Goal: Task Accomplishment & Management: Manage account settings

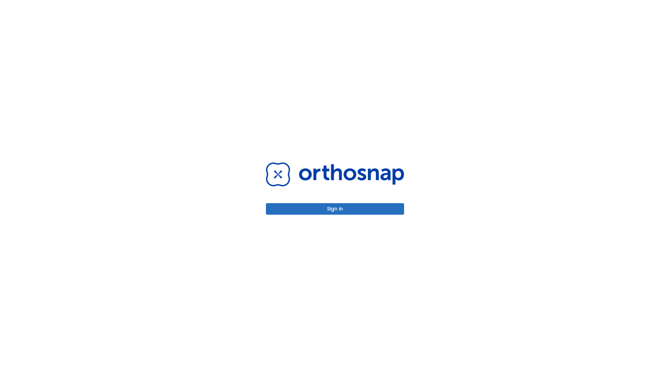
click at [335, 209] on button "Sign in" at bounding box center [335, 209] width 138 height 12
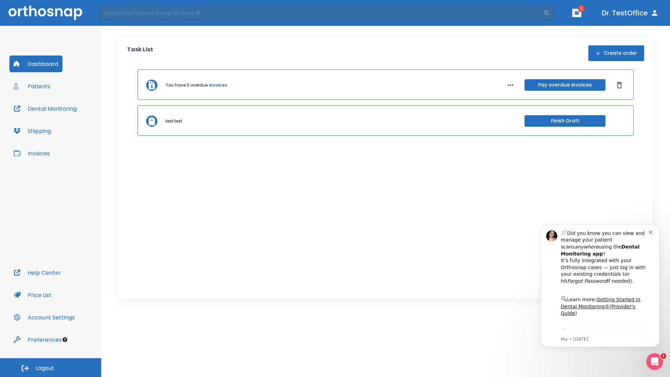
click at [51, 368] on span "Logout" at bounding box center [45, 368] width 18 height 8
